Goal: Information Seeking & Learning: Learn about a topic

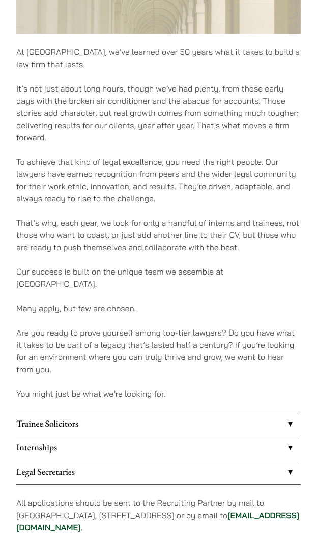
scroll to position [457, 0]
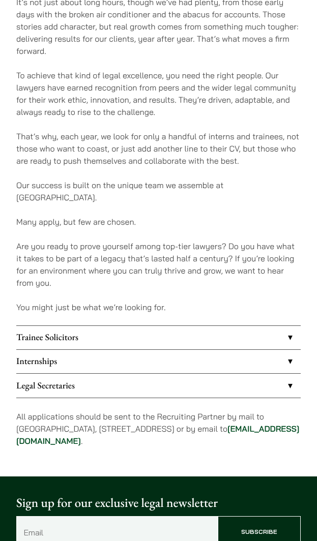
click at [44, 351] on link "Internships" at bounding box center [158, 361] width 284 height 23
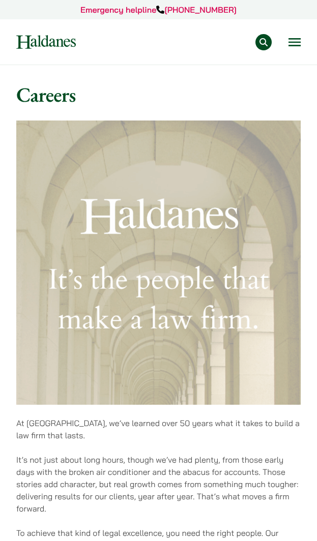
click at [294, 40] on button "Open menu" at bounding box center [294, 42] width 12 height 8
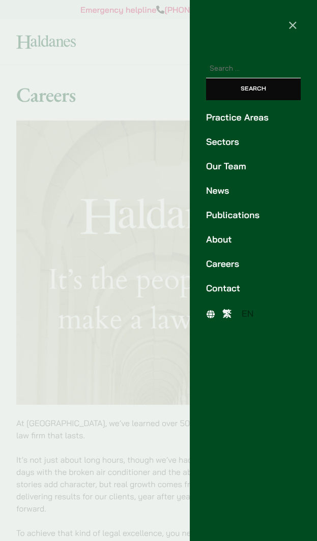
click at [217, 262] on link "Careers" at bounding box center [253, 264] width 95 height 14
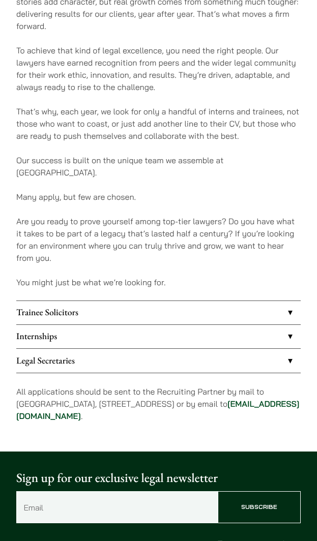
scroll to position [491, 0]
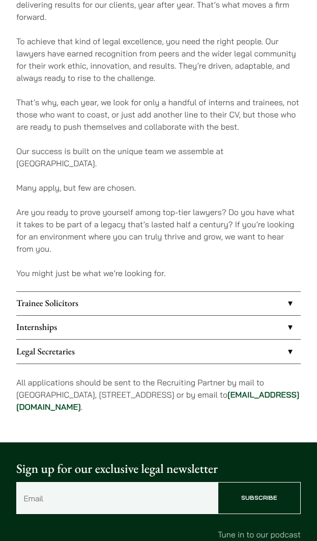
click at [85, 316] on link "Internships" at bounding box center [158, 327] width 284 height 23
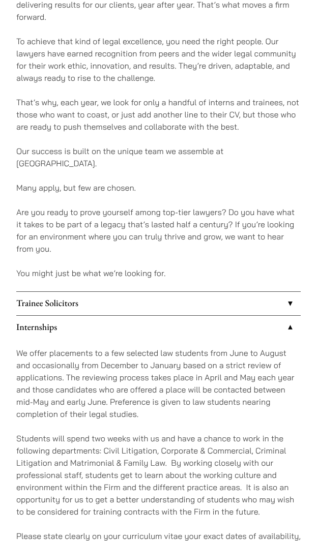
click at [86, 298] on link "Trainee Solicitors" at bounding box center [158, 303] width 284 height 23
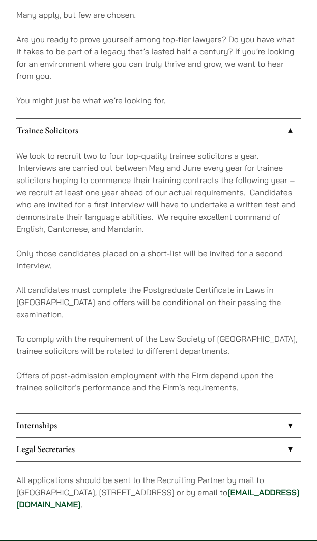
scroll to position [677, 0]
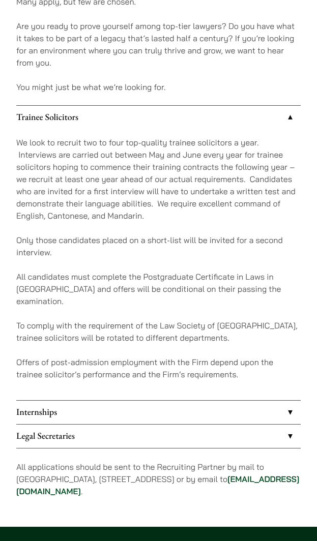
click at [69, 400] on link "Internships" at bounding box center [158, 411] width 284 height 23
